Goal: Check status: Check status

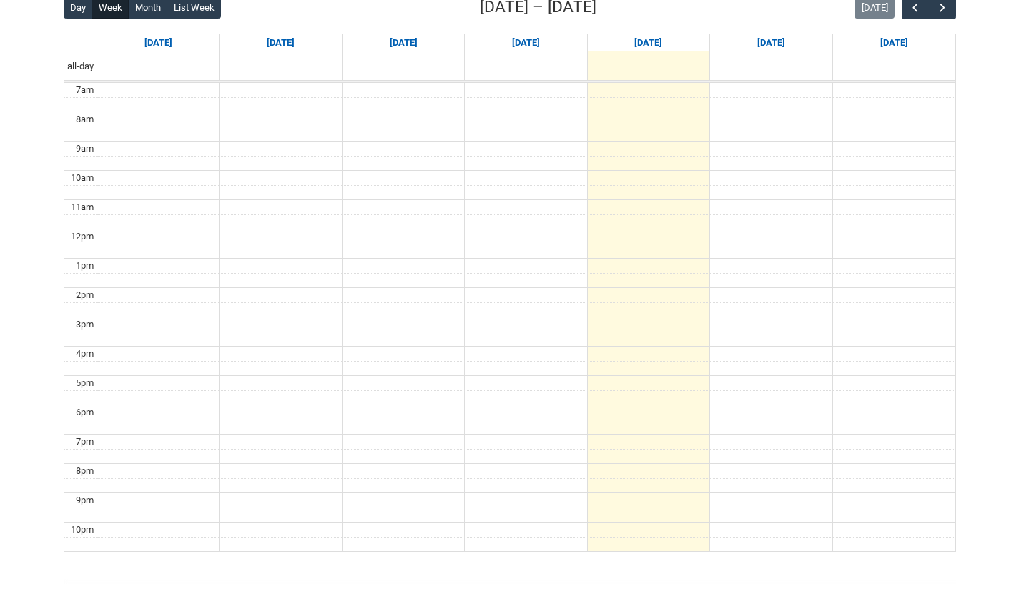
scroll to position [382, 0]
click at [942, 1] on span "button" at bounding box center [942, 8] width 14 height 14
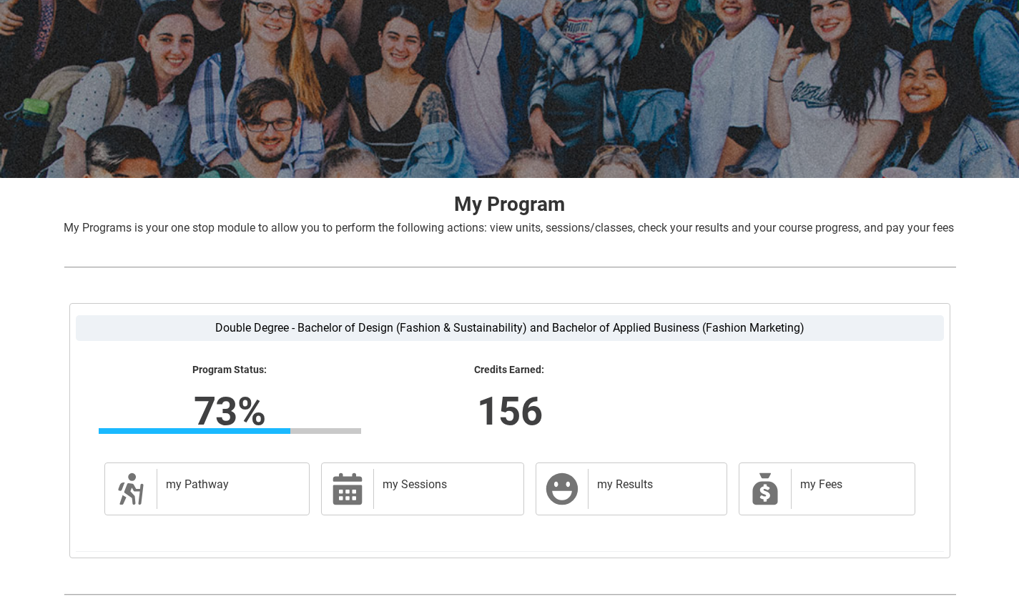
scroll to position [197, 0]
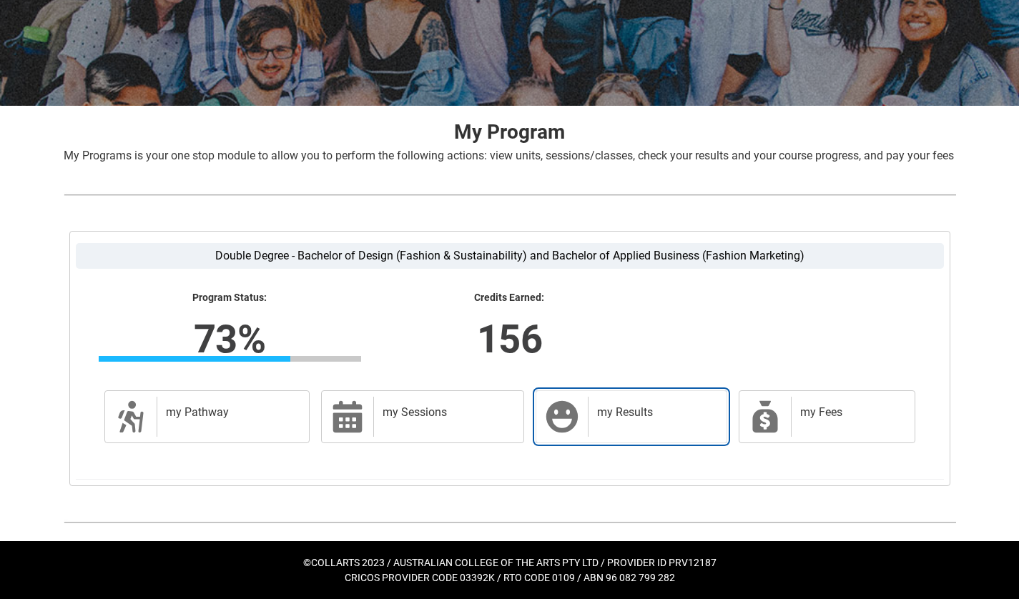
click at [672, 420] on div "my Results" at bounding box center [654, 417] width 132 height 40
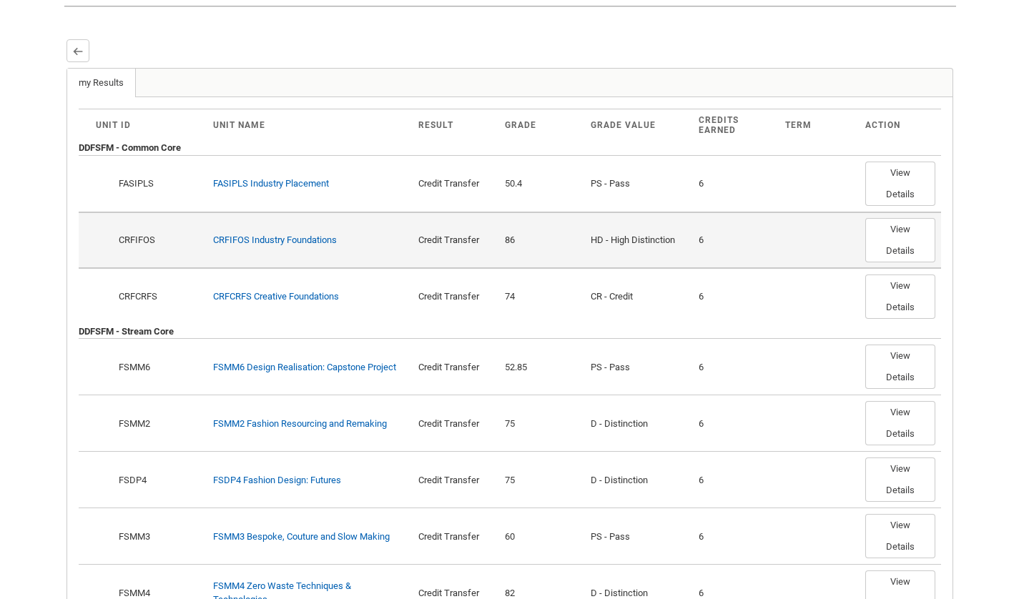
scroll to position [0, 0]
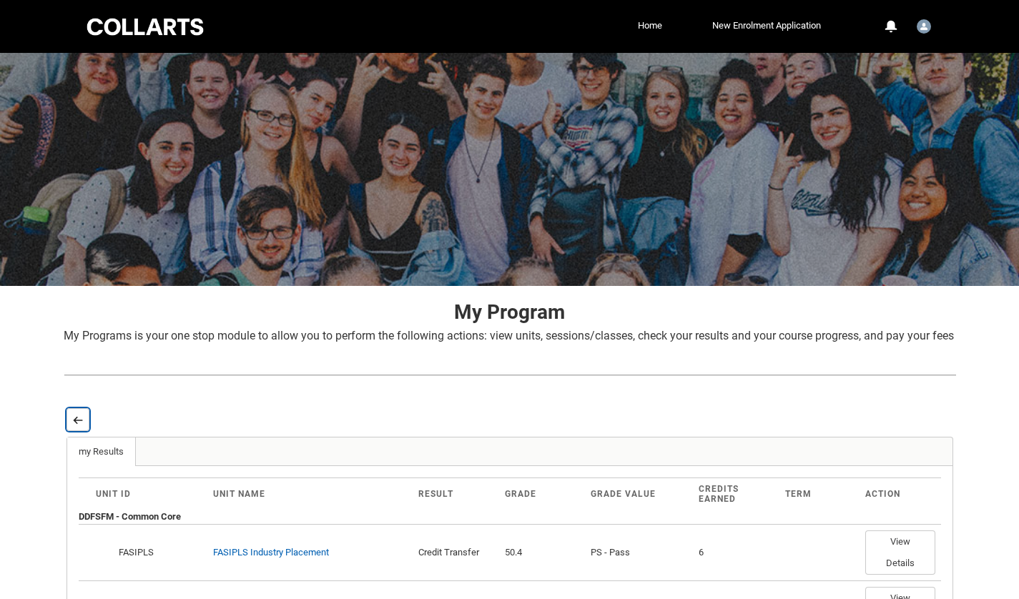
click at [80, 425] on lightning-primitive-icon "button" at bounding box center [78, 420] width 10 height 11
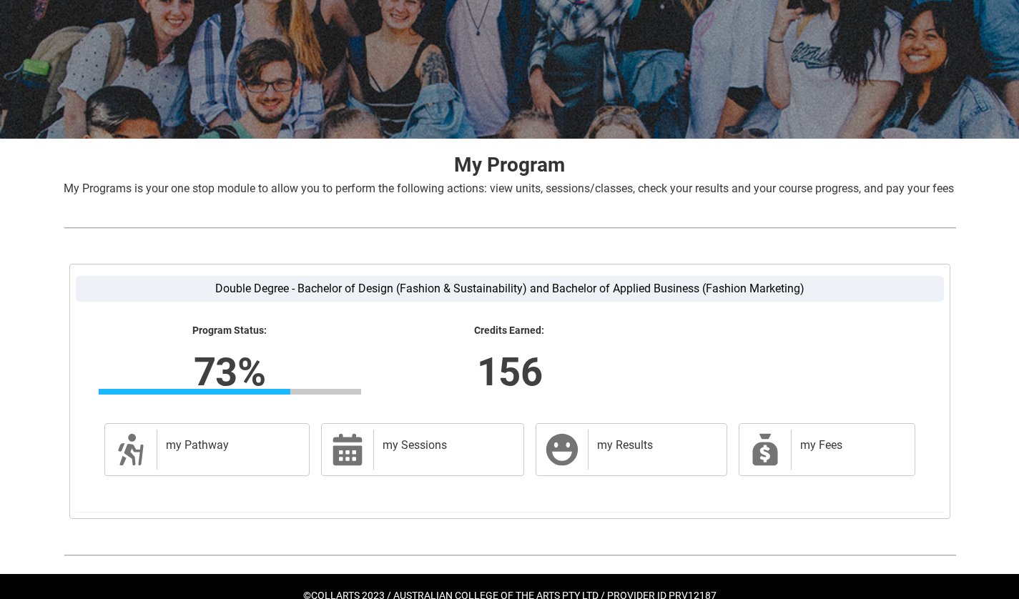
scroll to position [148, 0]
